Goal: Information Seeking & Learning: Learn about a topic

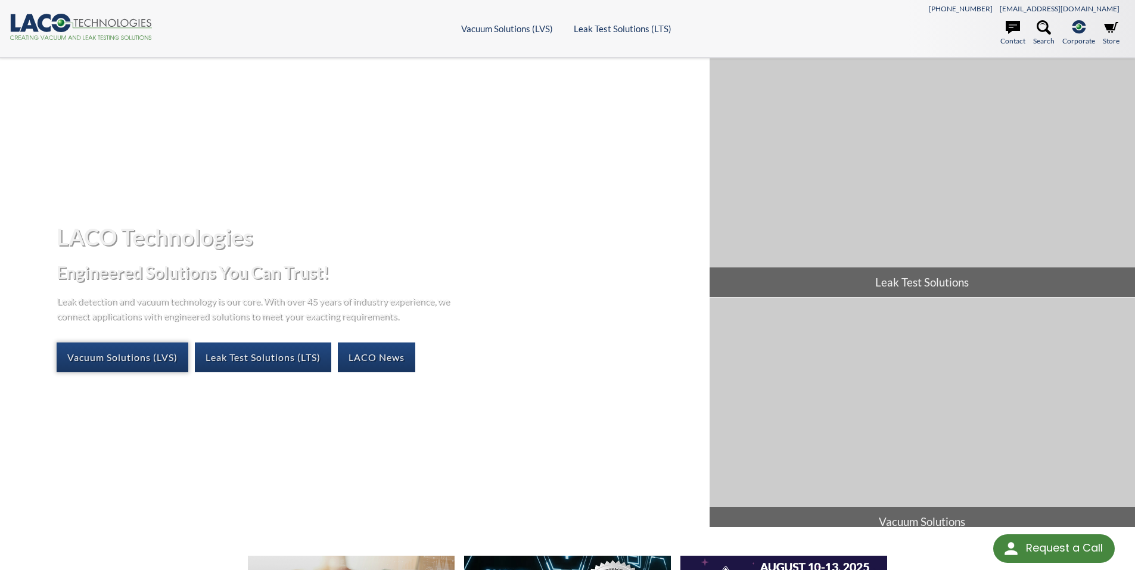
click at [125, 356] on link "Vacuum Solutions (LVS)" at bounding box center [123, 357] width 132 height 30
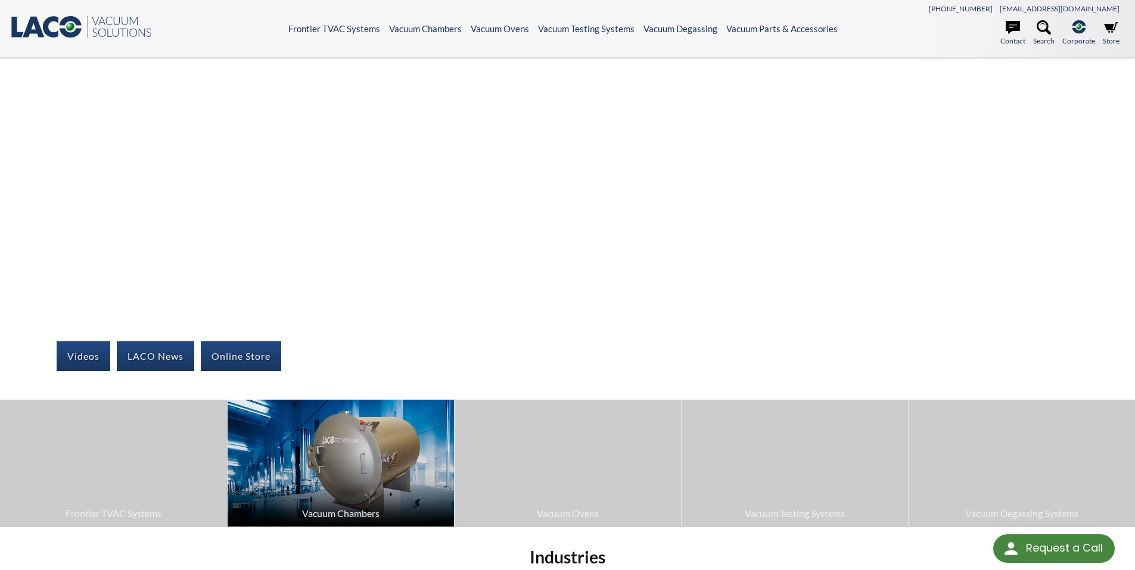
click at [339, 516] on span "Vacuum Chambers" at bounding box center [340, 513] width 214 height 15
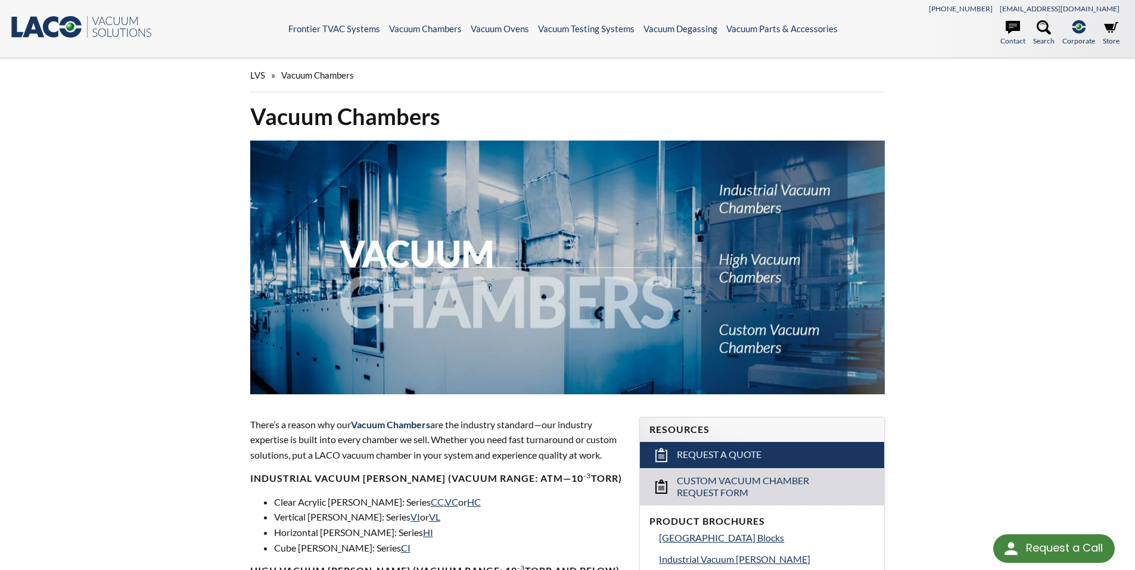
select select "Language Translate Widget"
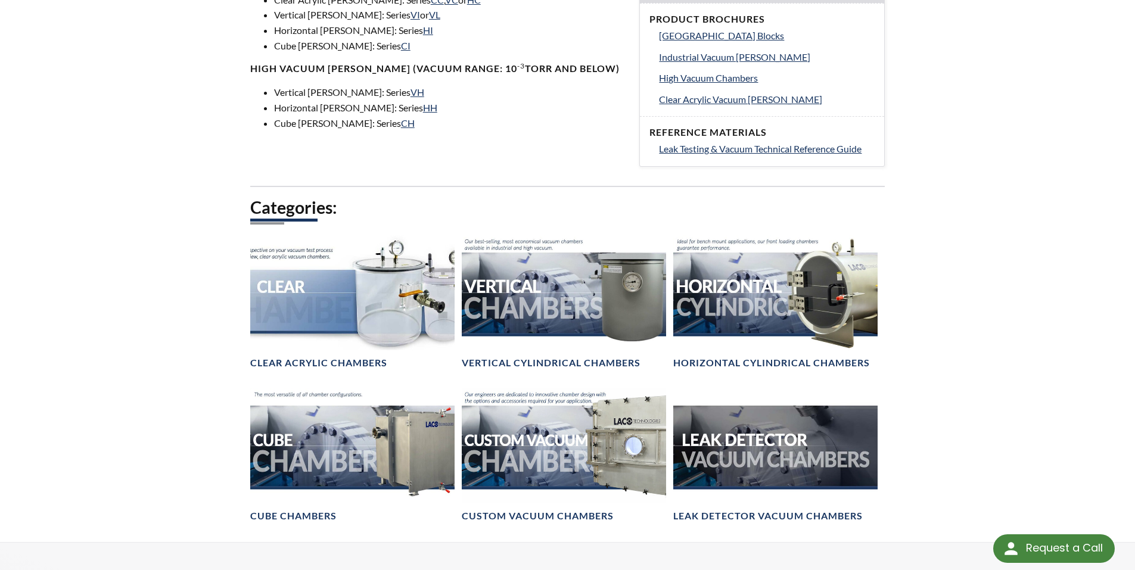
scroll to position [524, 0]
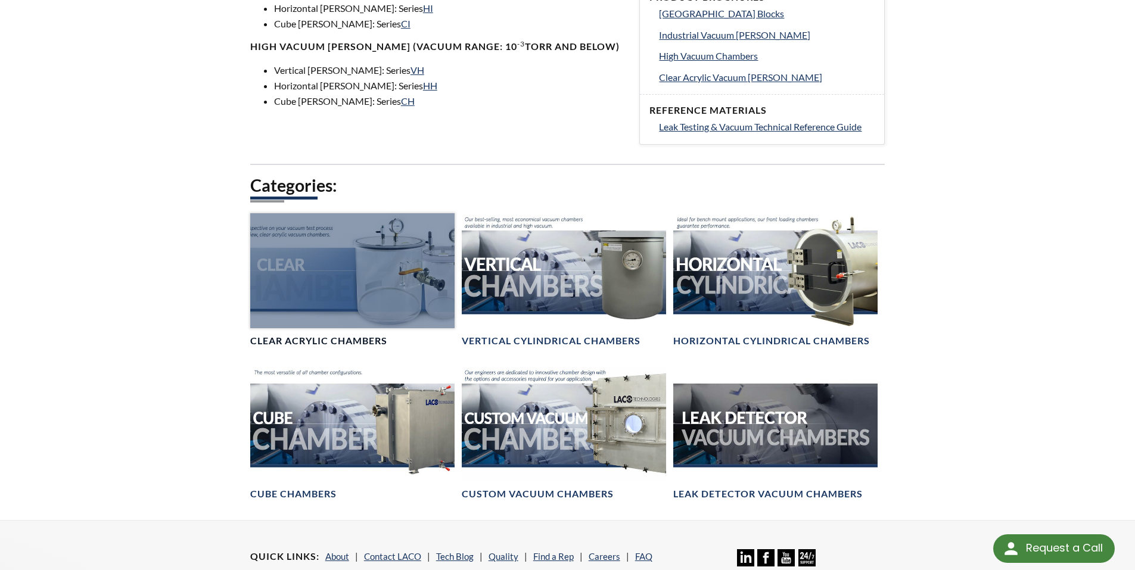
click at [375, 279] on div at bounding box center [352, 270] width 204 height 115
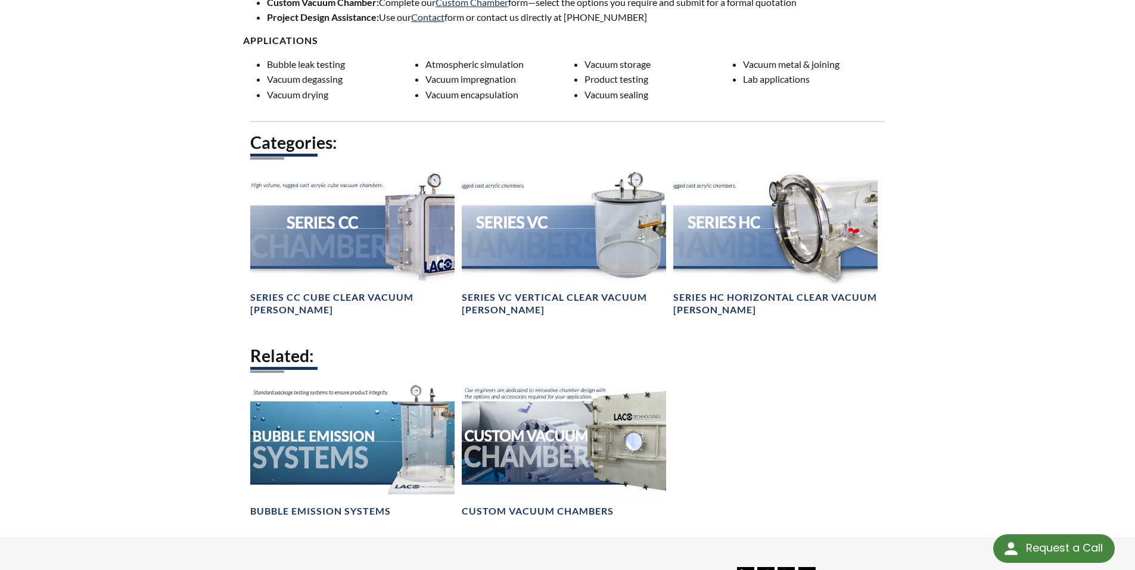
scroll to position [1073, 0]
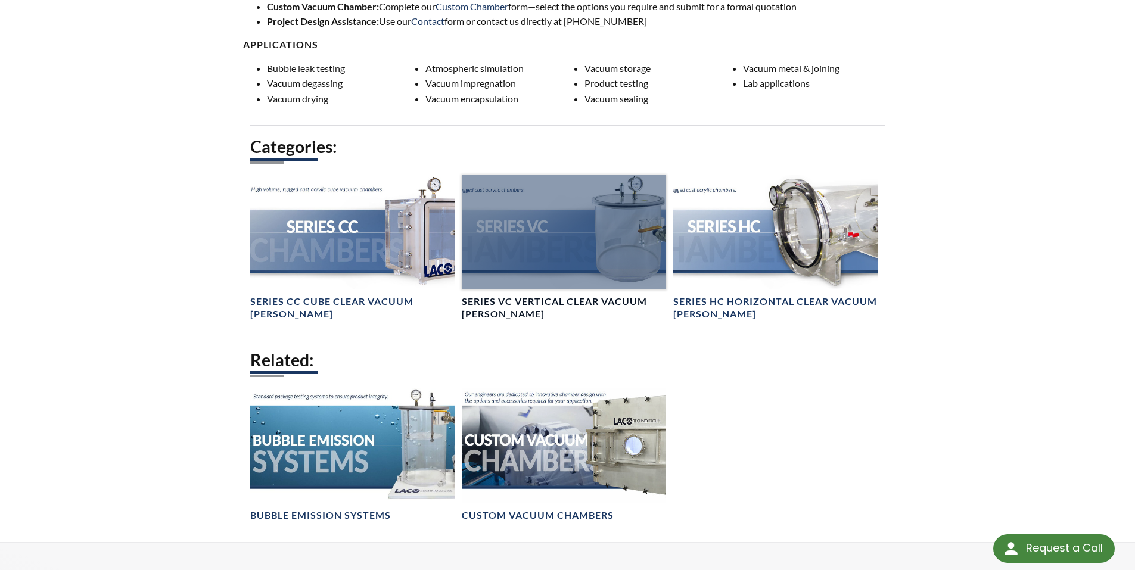
click at [554, 243] on div at bounding box center [564, 232] width 204 height 115
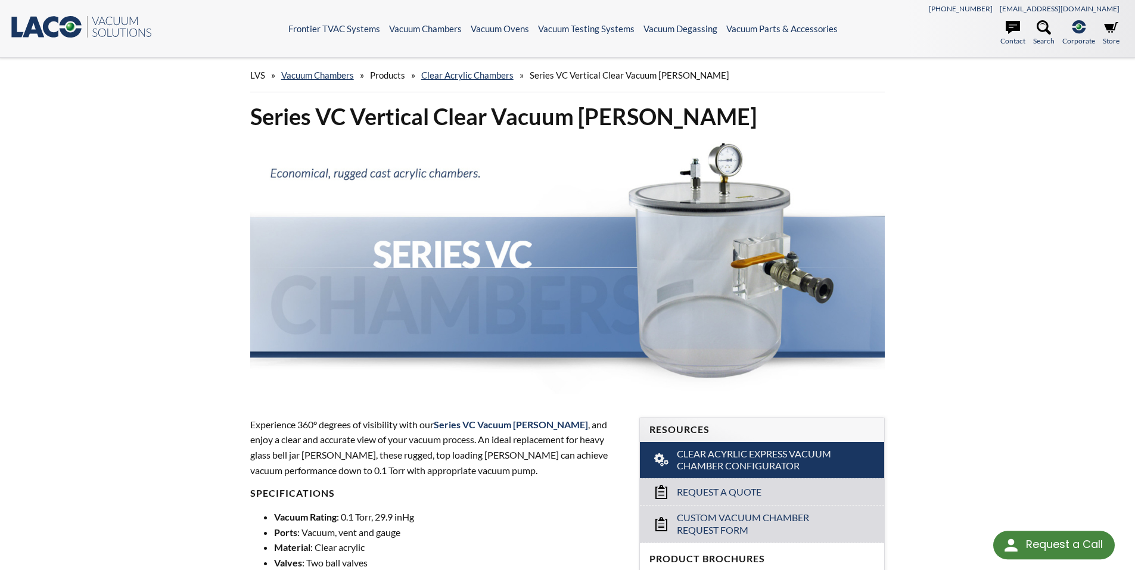
select select "Language Translate Widget"
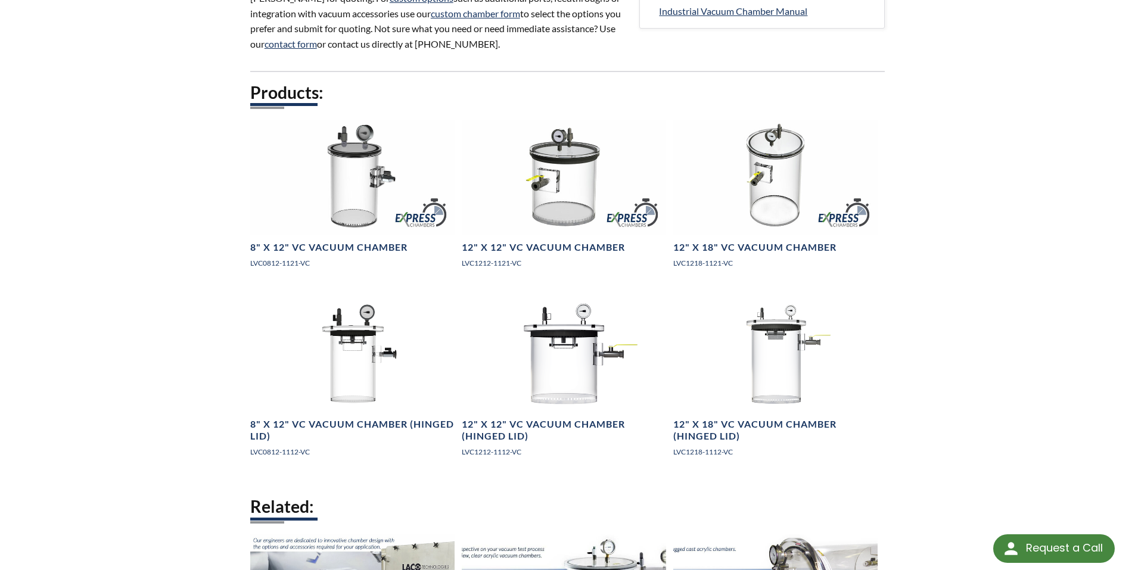
scroll to position [638, 0]
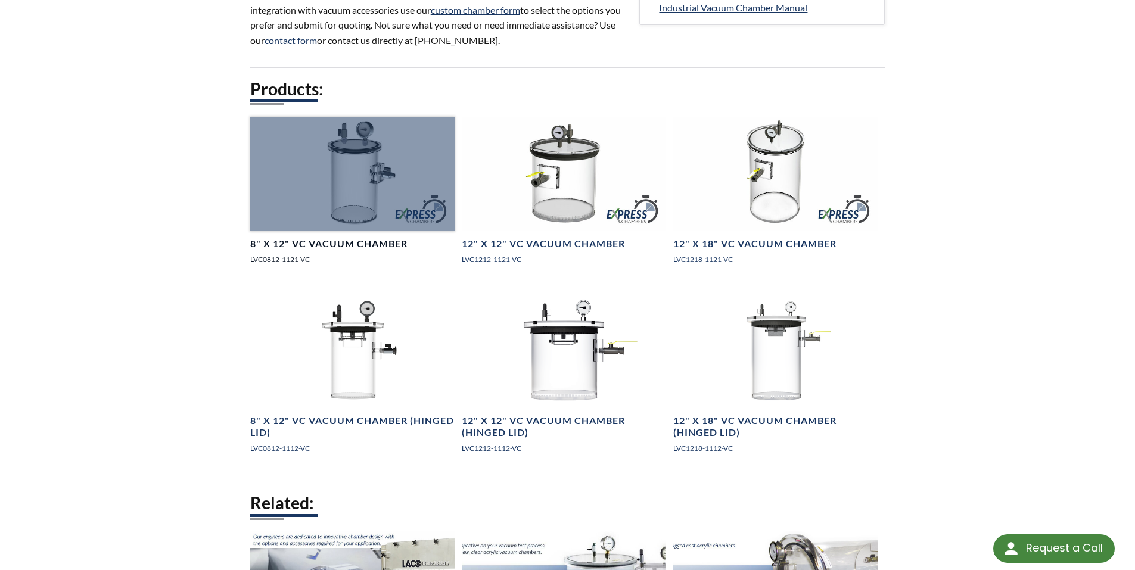
click at [341, 156] on div at bounding box center [352, 174] width 204 height 115
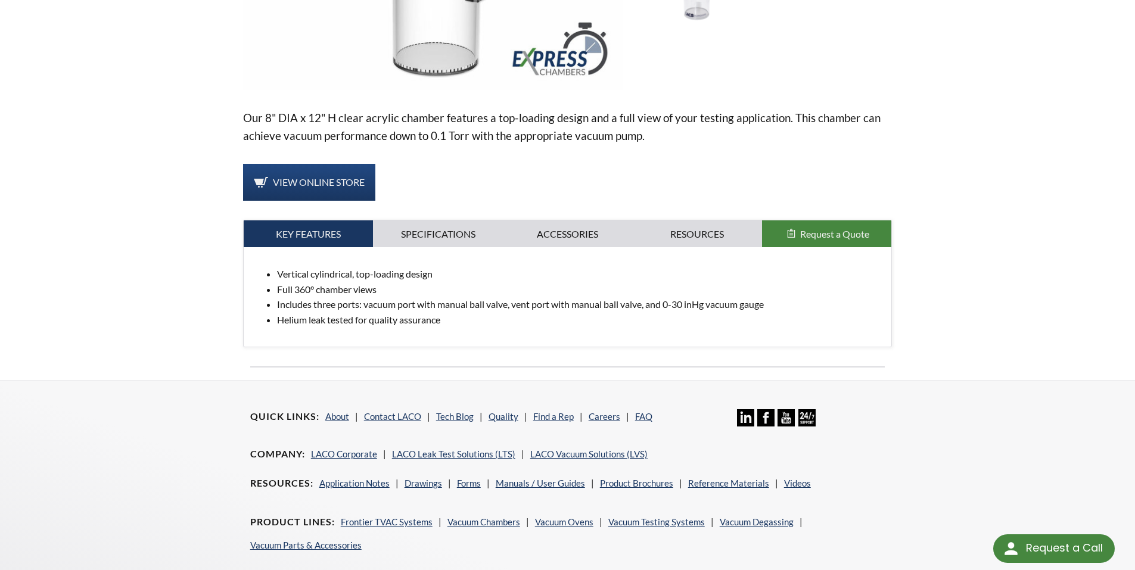
scroll to position [313, 0]
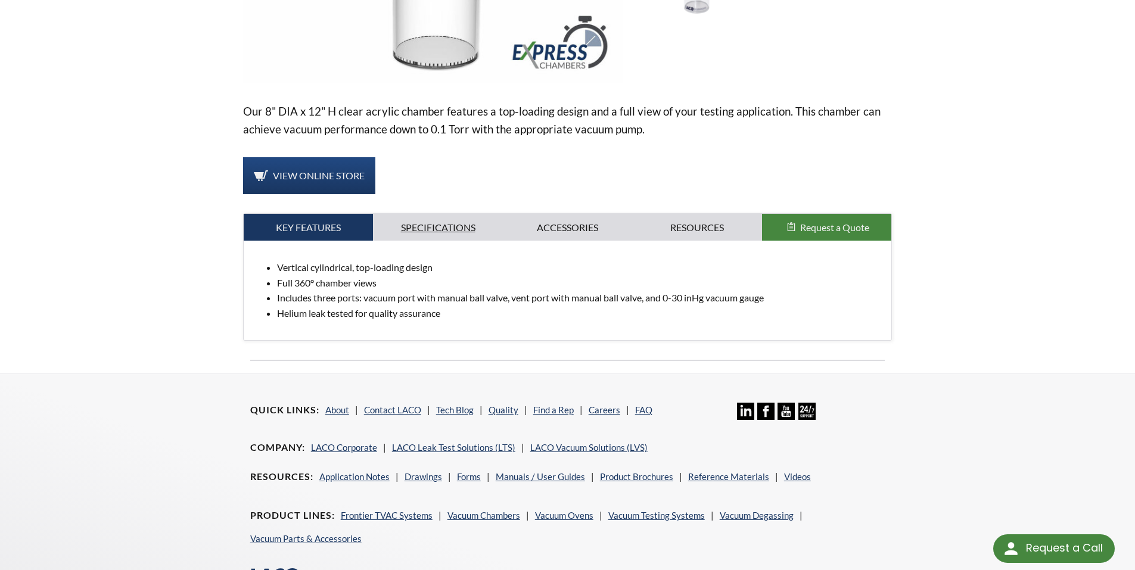
click at [430, 230] on link "Specifications" at bounding box center [438, 227] width 130 height 27
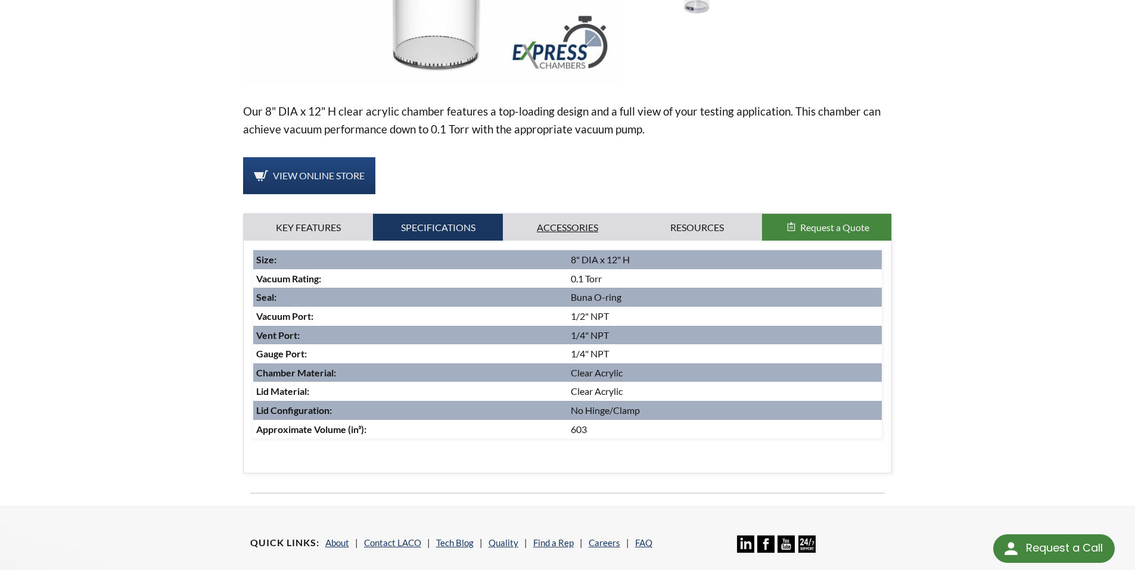
click at [557, 226] on link "Accessories" at bounding box center [568, 227] width 130 height 27
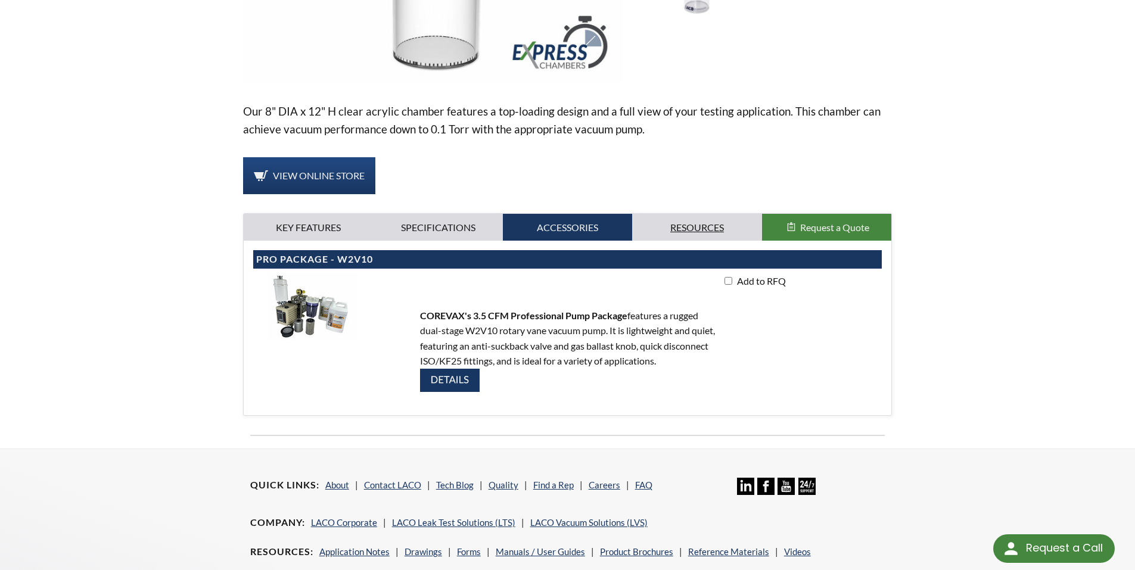
click at [684, 229] on link "Resources" at bounding box center [697, 227] width 130 height 27
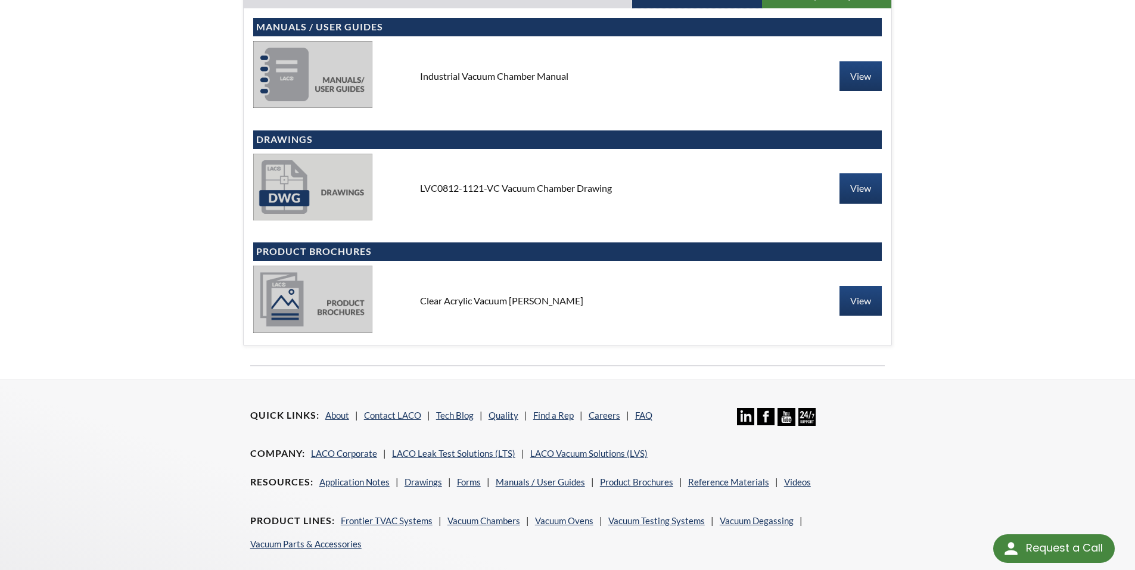
scroll to position [641, 0]
